Goal: Navigation & Orientation: Find specific page/section

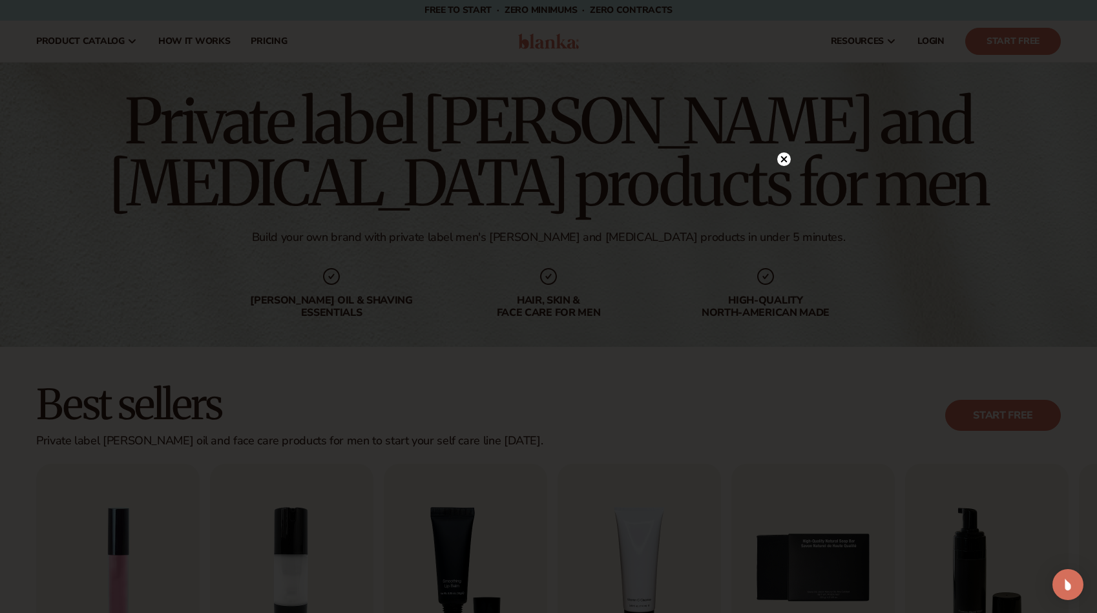
click at [787, 155] on circle at bounding box center [784, 159] width 14 height 14
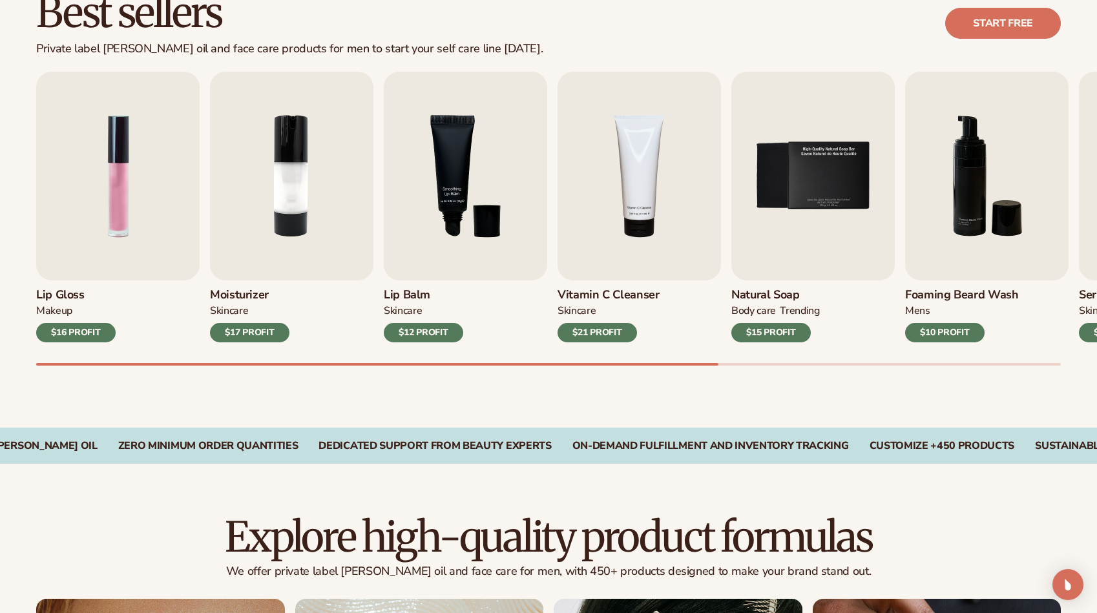
scroll to position [344, 0]
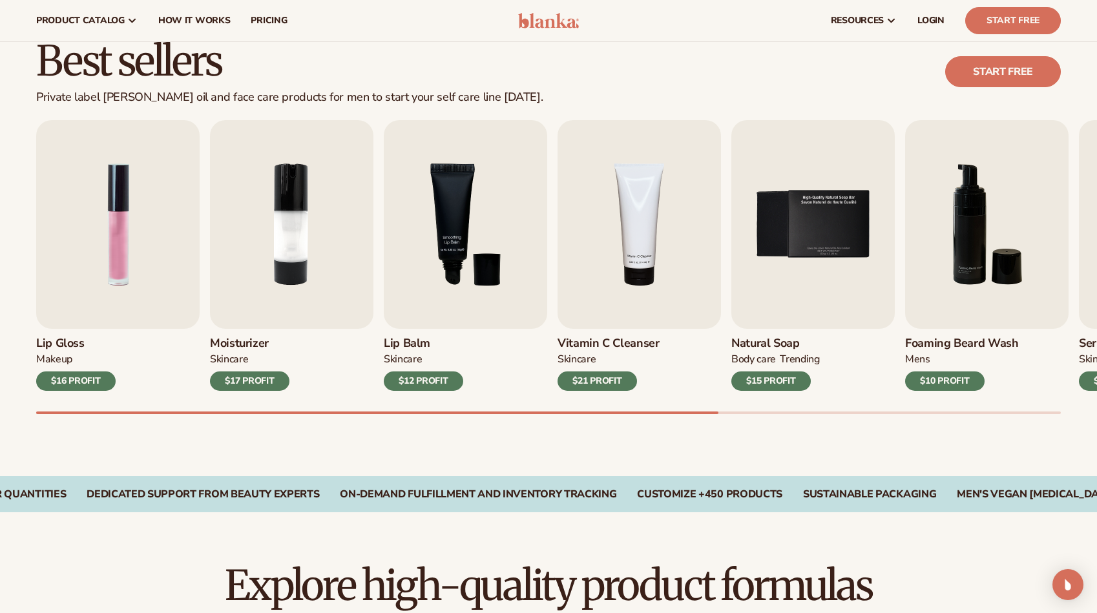
drag, startPoint x: 674, startPoint y: 413, endPoint x: 812, endPoint y: 408, distance: 137.7
click at [812, 408] on div "Best sellers Private label beard oil and face care products for men to start yo…" at bounding box center [548, 239] width 1097 height 473
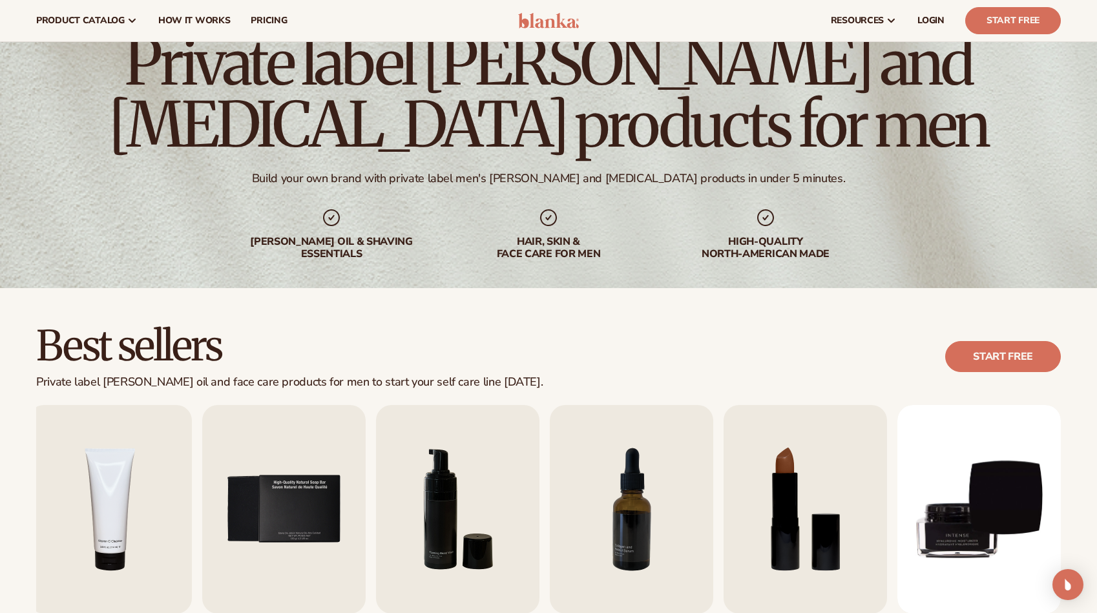
scroll to position [0, 0]
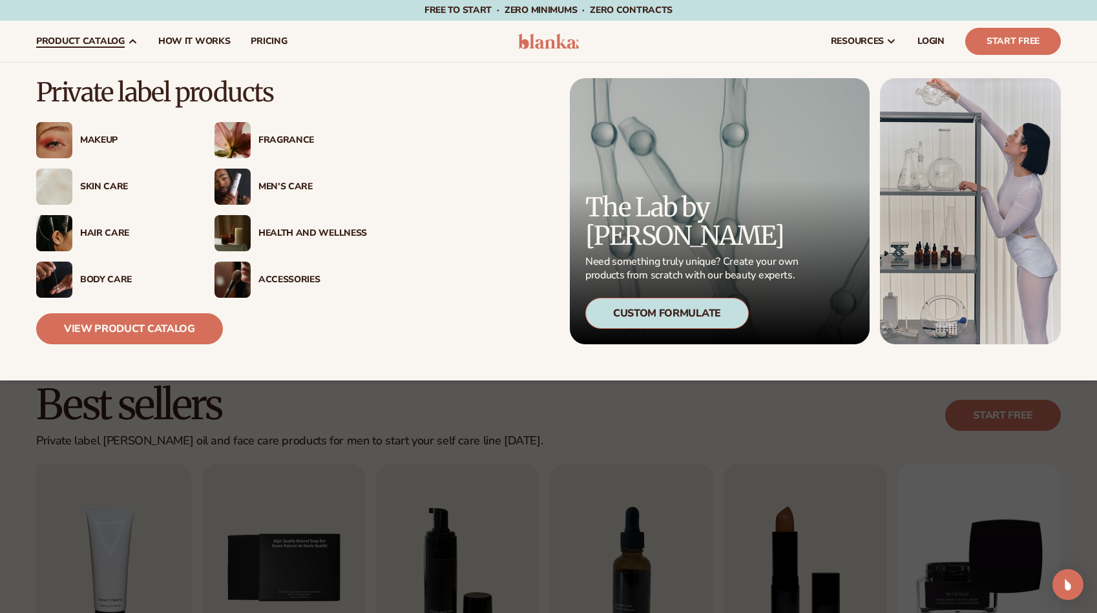
click at [293, 183] on div "Men’s Care" at bounding box center [312, 187] width 109 height 11
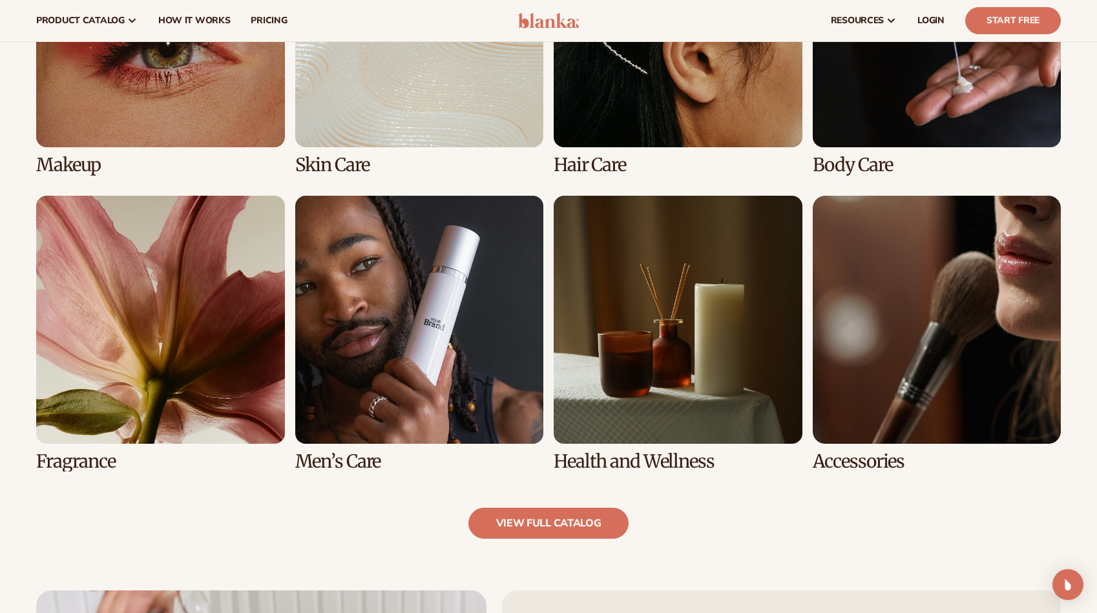
scroll to position [1051, 0]
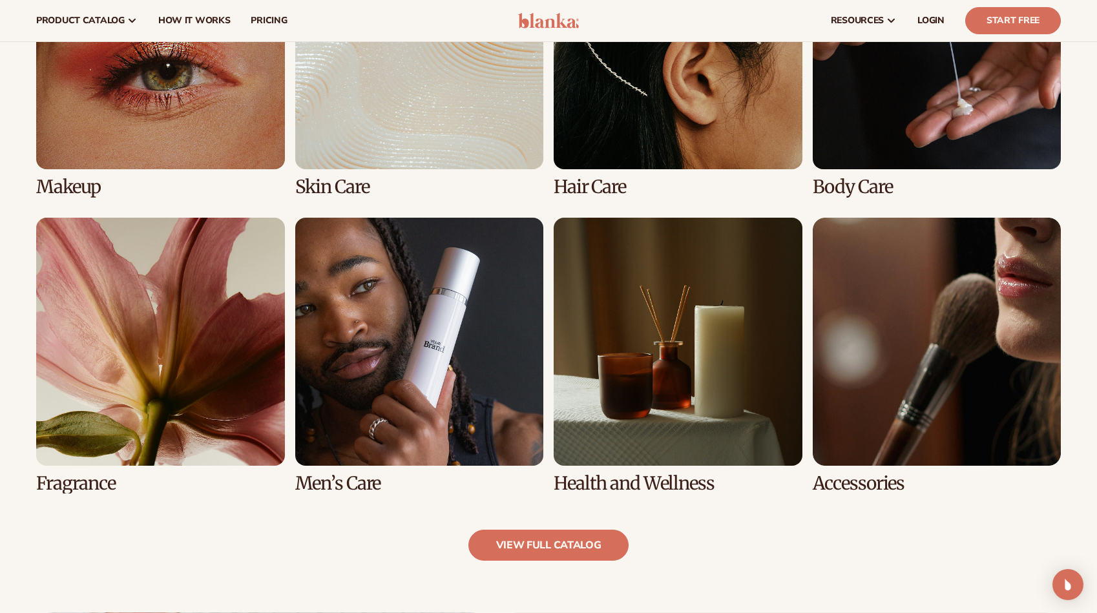
click at [425, 424] on link "6 / 8" at bounding box center [419, 356] width 249 height 276
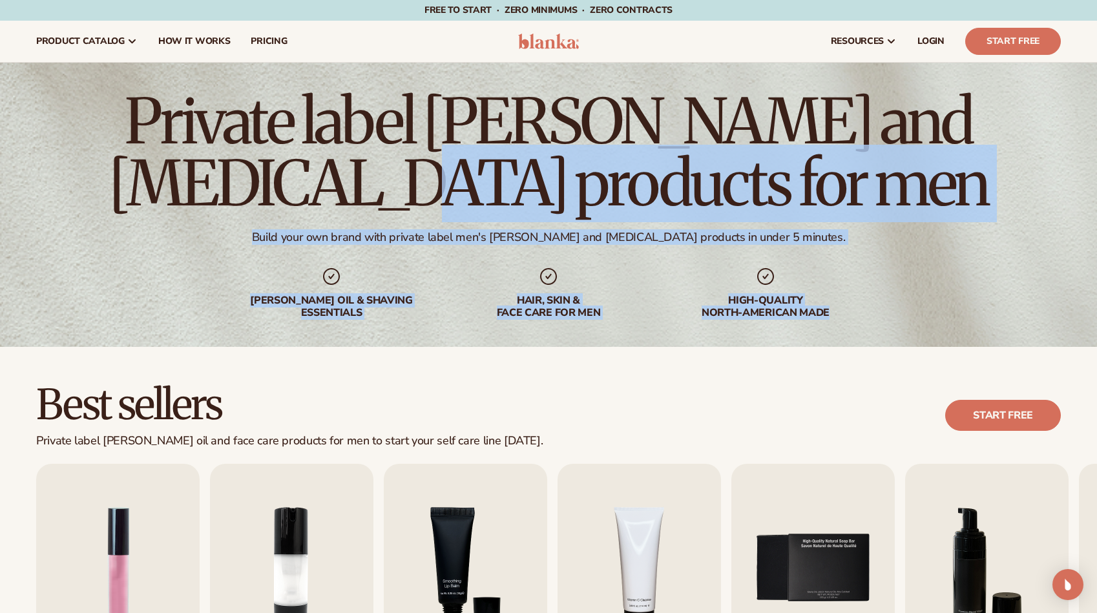
drag, startPoint x: 1097, startPoint y: 93, endPoint x: 1103, endPoint y: 113, distance: 20.9
click at [1096, 113] on html "Skip to content Free to start · ZERO minimums · ZERO contracts · Free to start …" at bounding box center [548, 306] width 1097 height 613
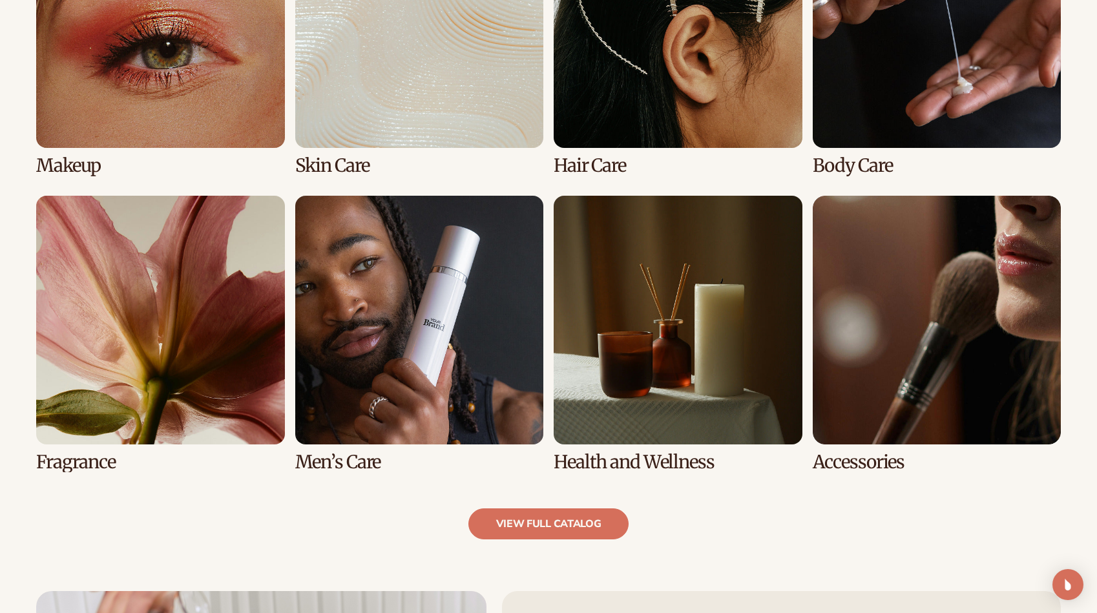
scroll to position [1107, 0]
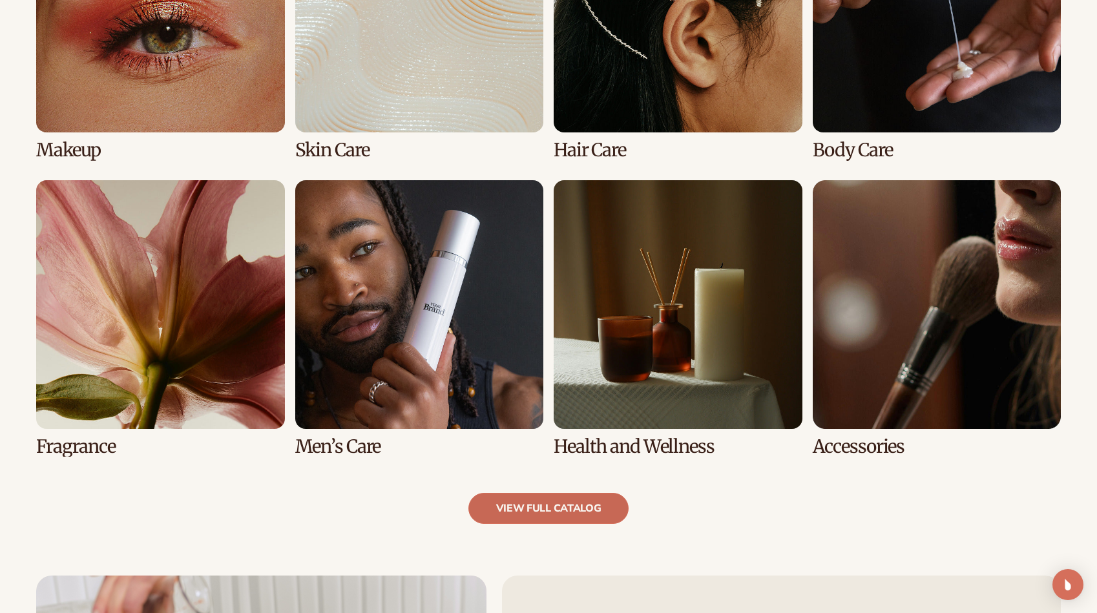
click at [547, 510] on link "view full catalog" at bounding box center [548, 508] width 161 height 31
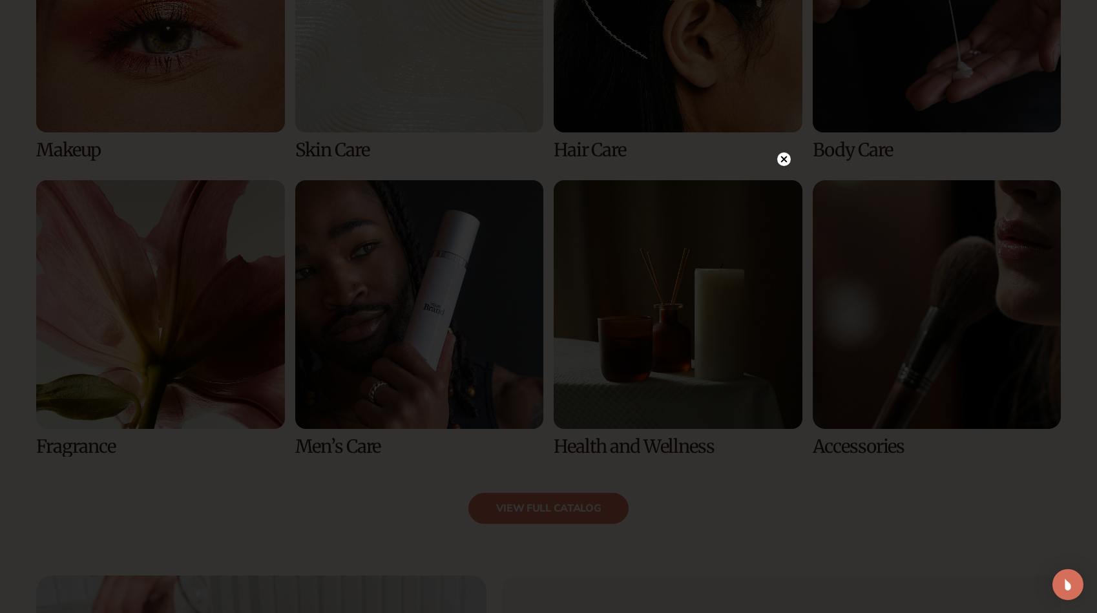
click at [782, 159] on circle at bounding box center [784, 159] width 14 height 14
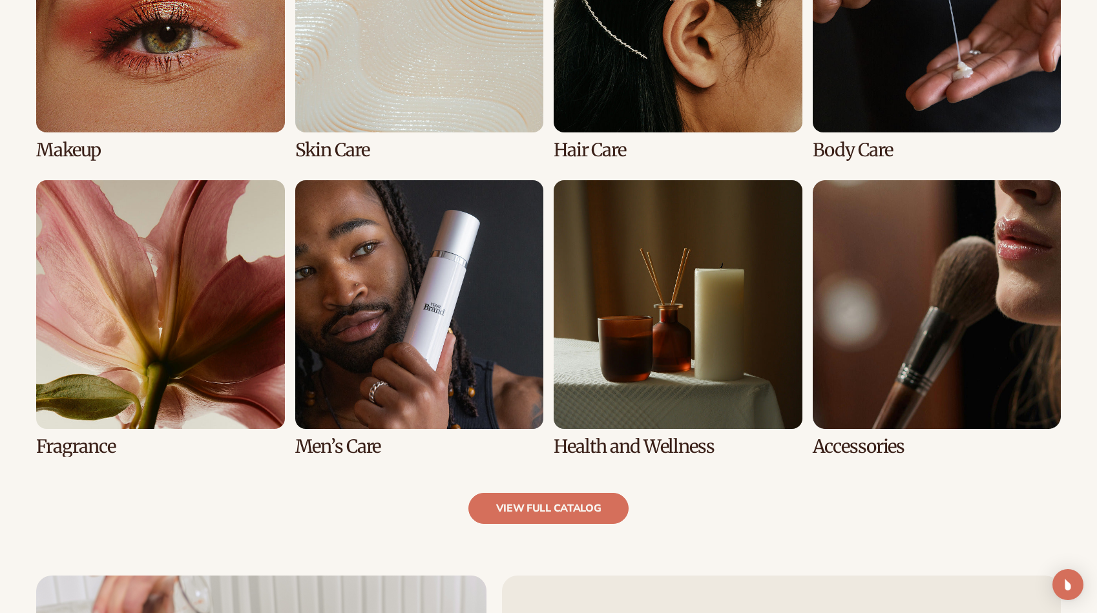
click at [407, 399] on link "6 / 8" at bounding box center [419, 318] width 249 height 276
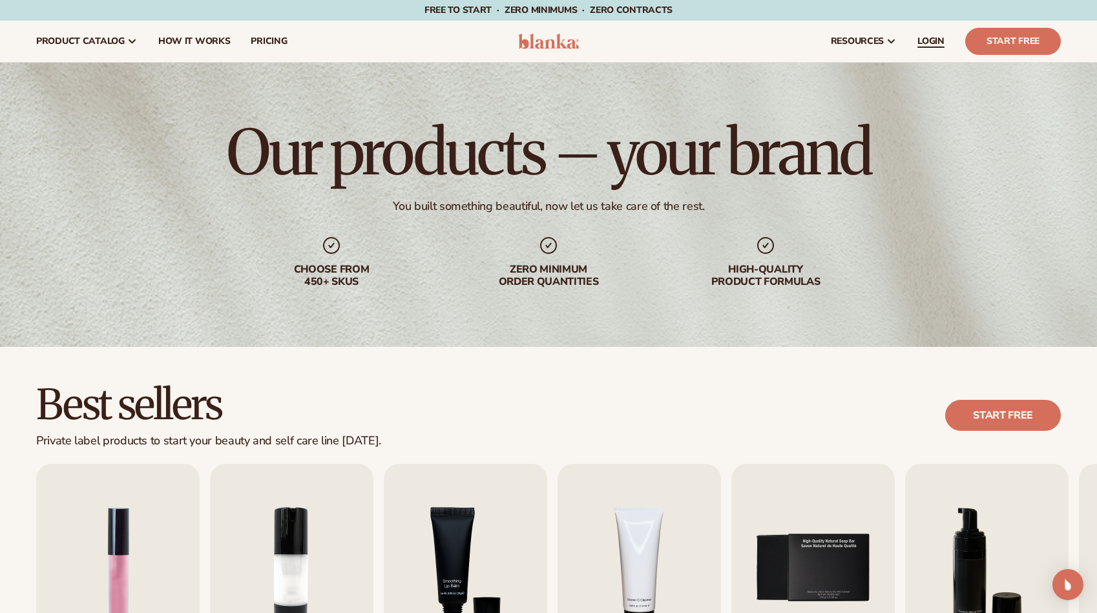
click at [915, 36] on link "LOGIN" at bounding box center [931, 41] width 48 height 41
